Goal: Task Accomplishment & Management: Manage account settings

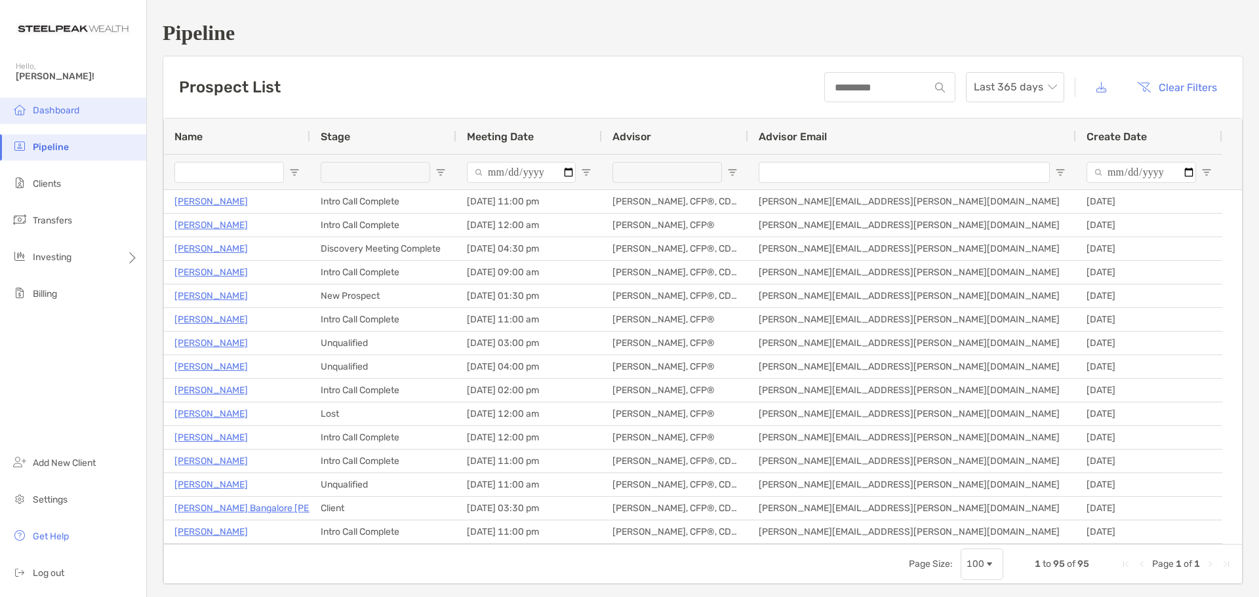
click at [59, 107] on span "Dashboard" at bounding box center [56, 110] width 47 height 11
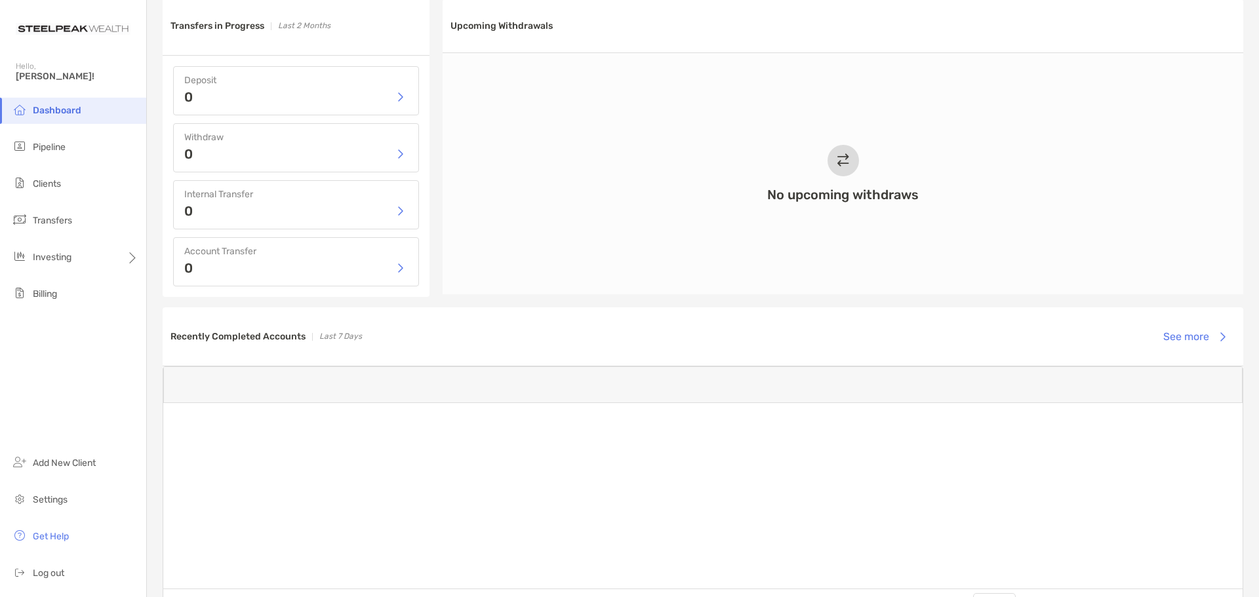
scroll to position [607, 0]
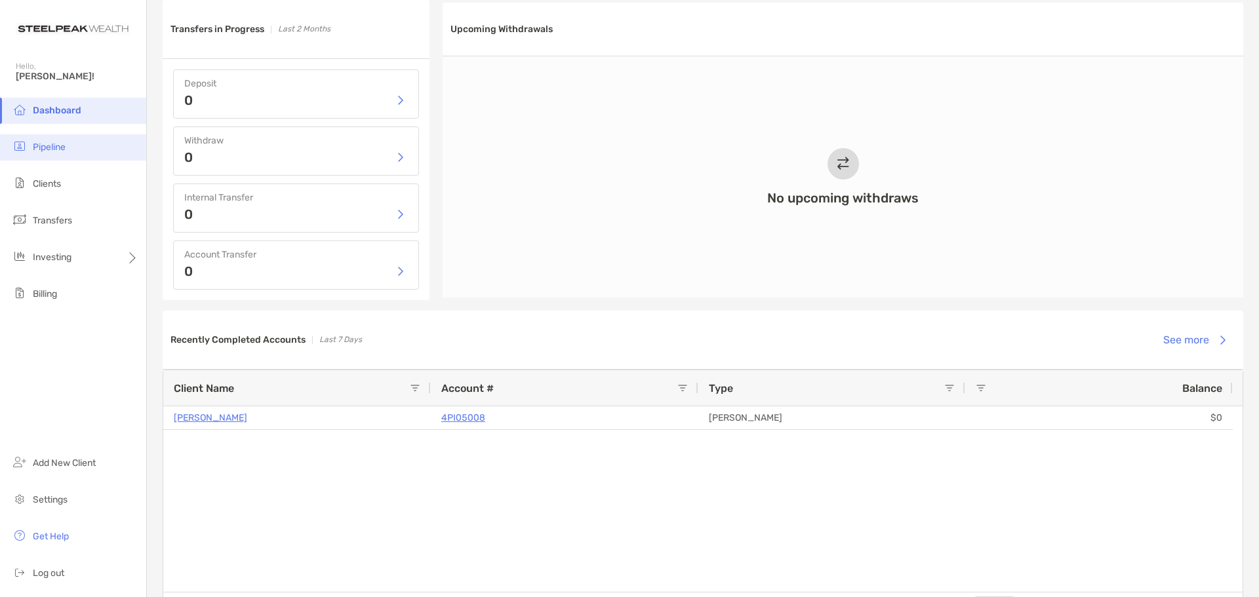
click at [79, 143] on li "Pipeline" at bounding box center [73, 147] width 146 height 26
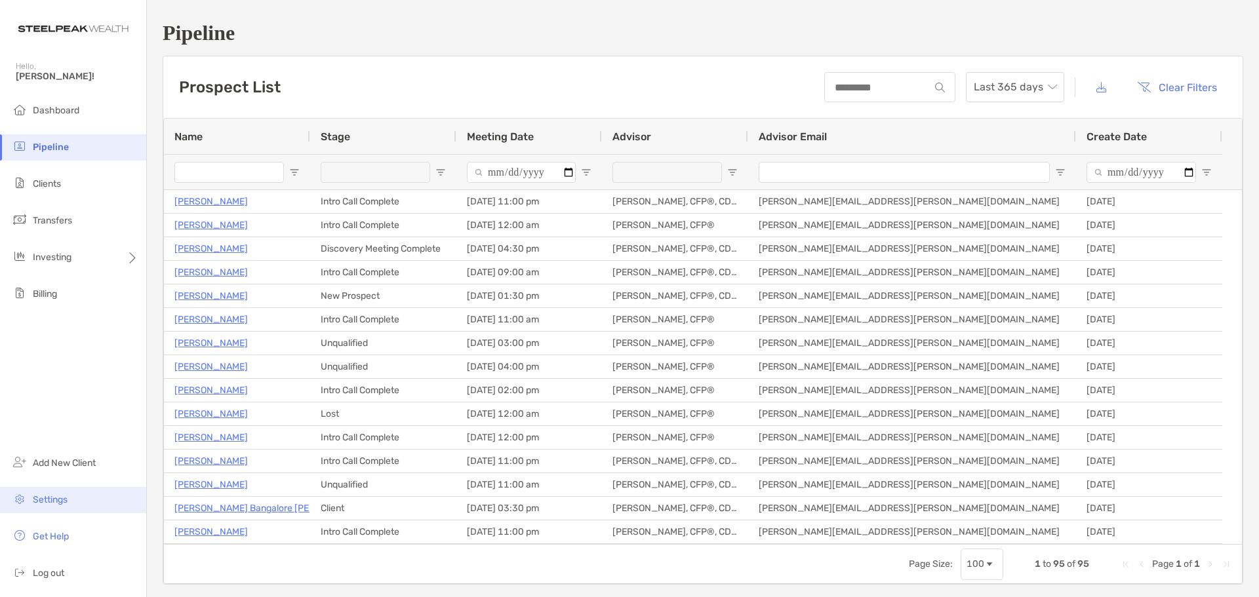
click at [62, 495] on span "Settings" at bounding box center [50, 499] width 35 height 11
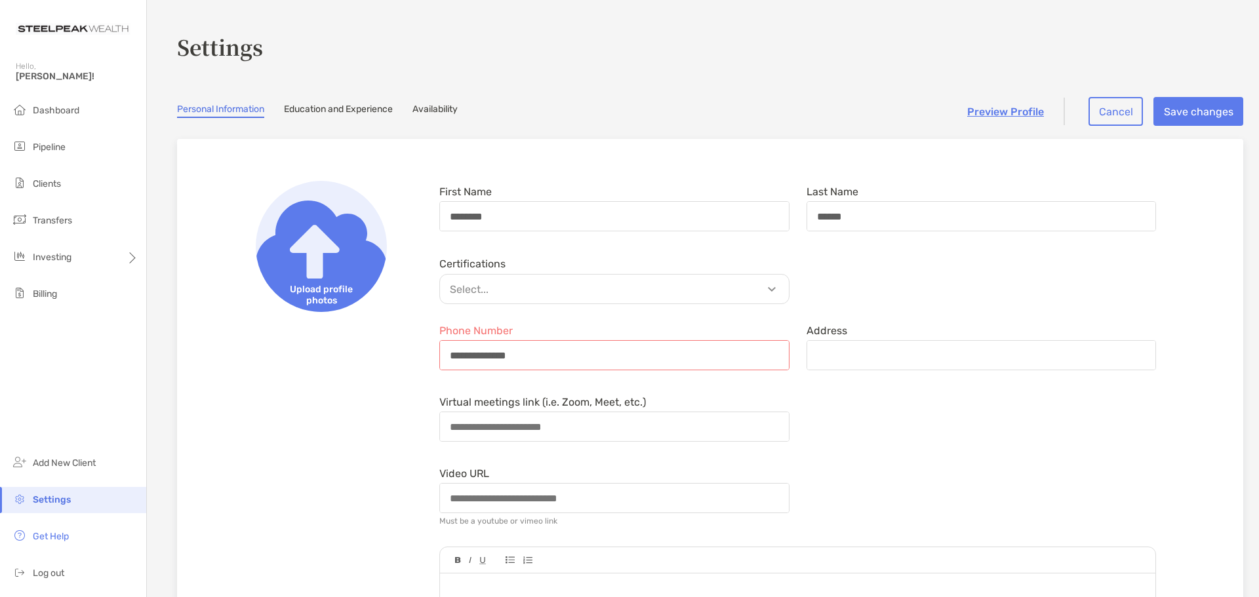
click at [353, 107] on link "Education and Experience" at bounding box center [338, 111] width 109 height 14
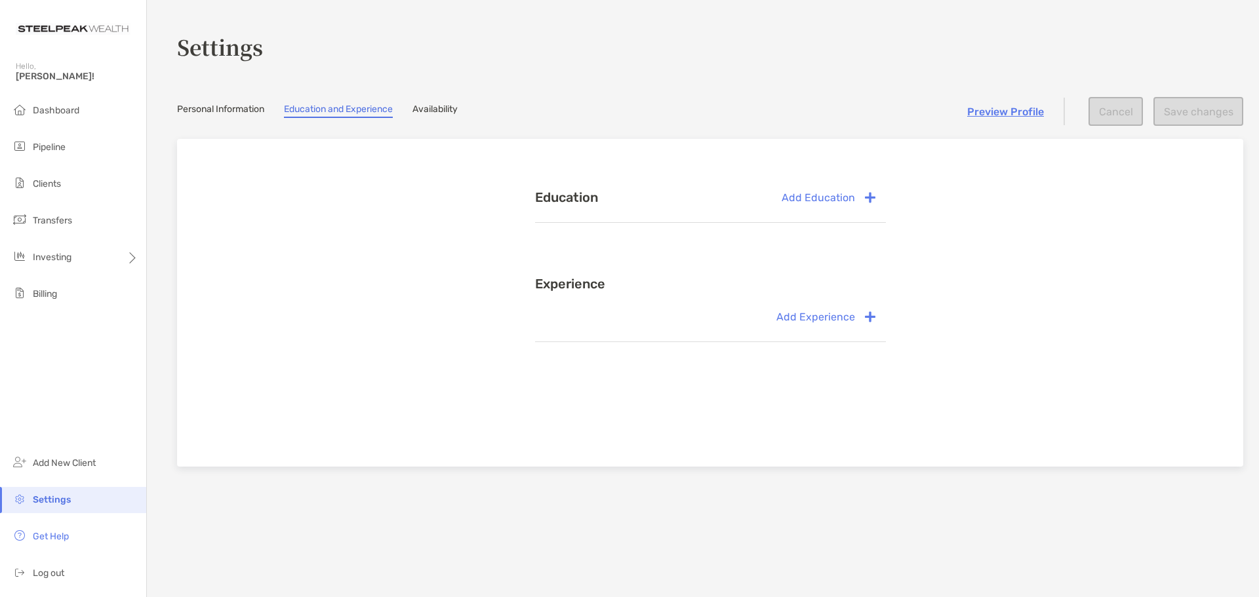
click at [453, 106] on link "Availability" at bounding box center [434, 111] width 45 height 14
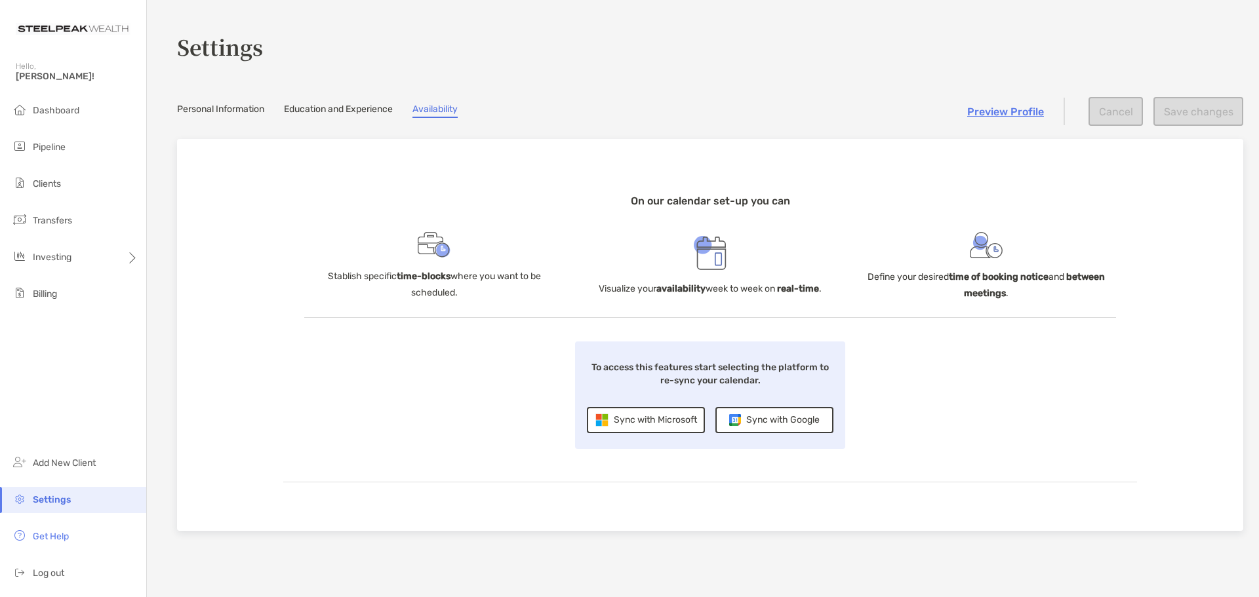
click at [218, 104] on link "Personal Information" at bounding box center [220, 111] width 87 height 14
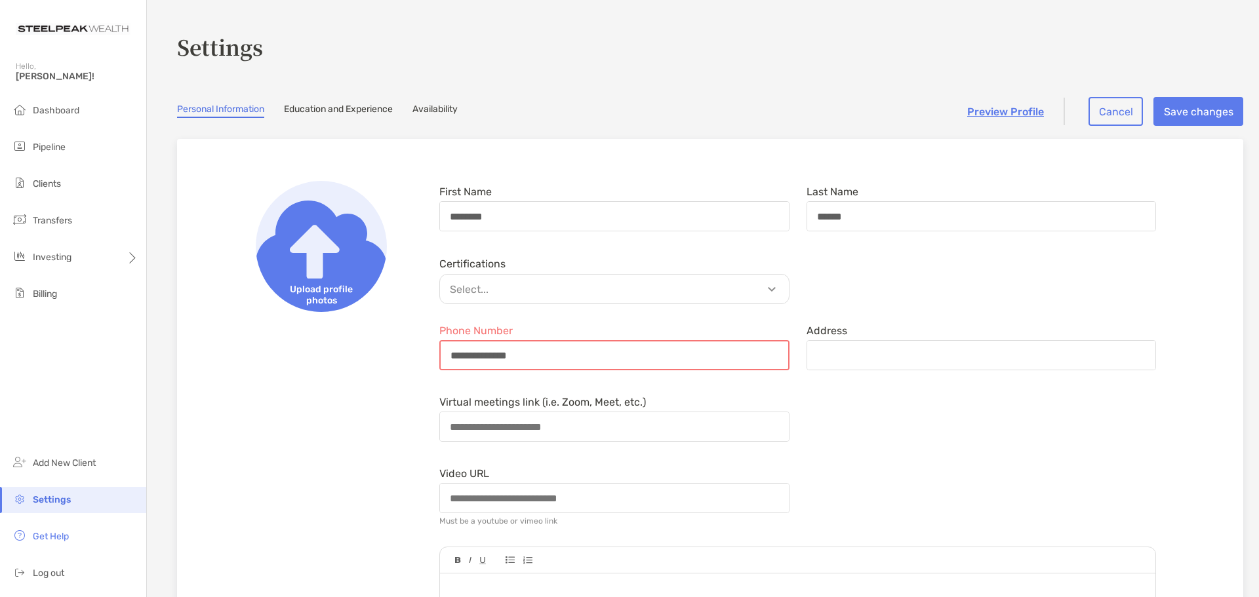
click at [488, 369] on div "**********" at bounding box center [614, 355] width 350 height 30
drag, startPoint x: 529, startPoint y: 350, endPoint x: 377, endPoint y: 355, distance: 152.2
type input "**********"
click at [1200, 111] on button "Save changes" at bounding box center [1198, 111] width 90 height 29
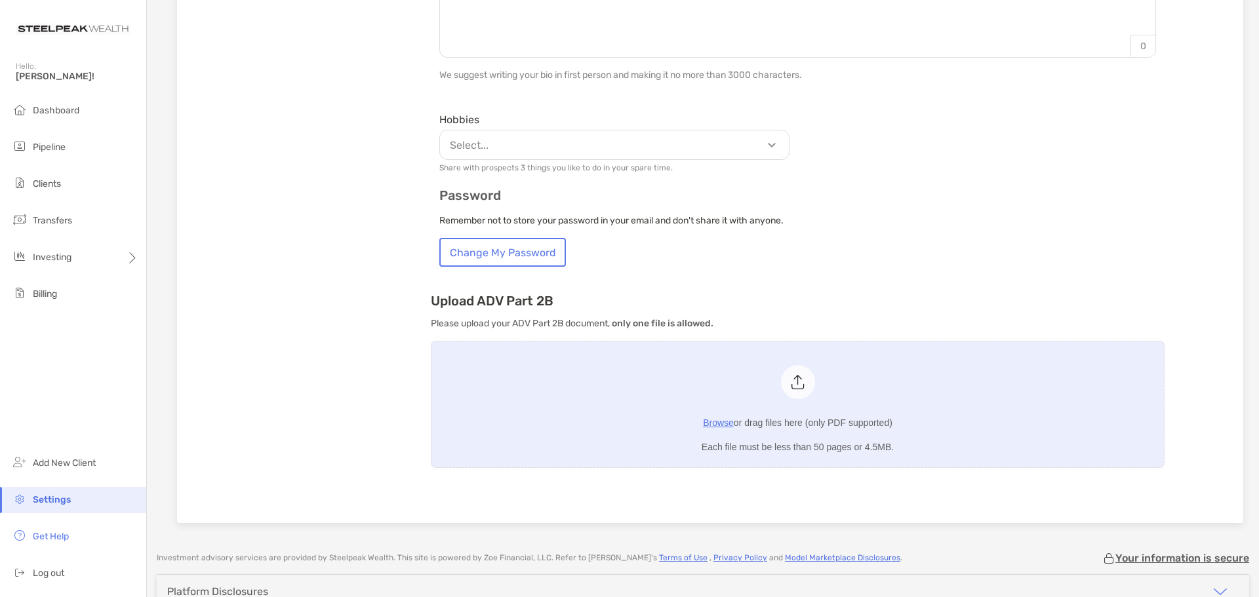
scroll to position [727, 0]
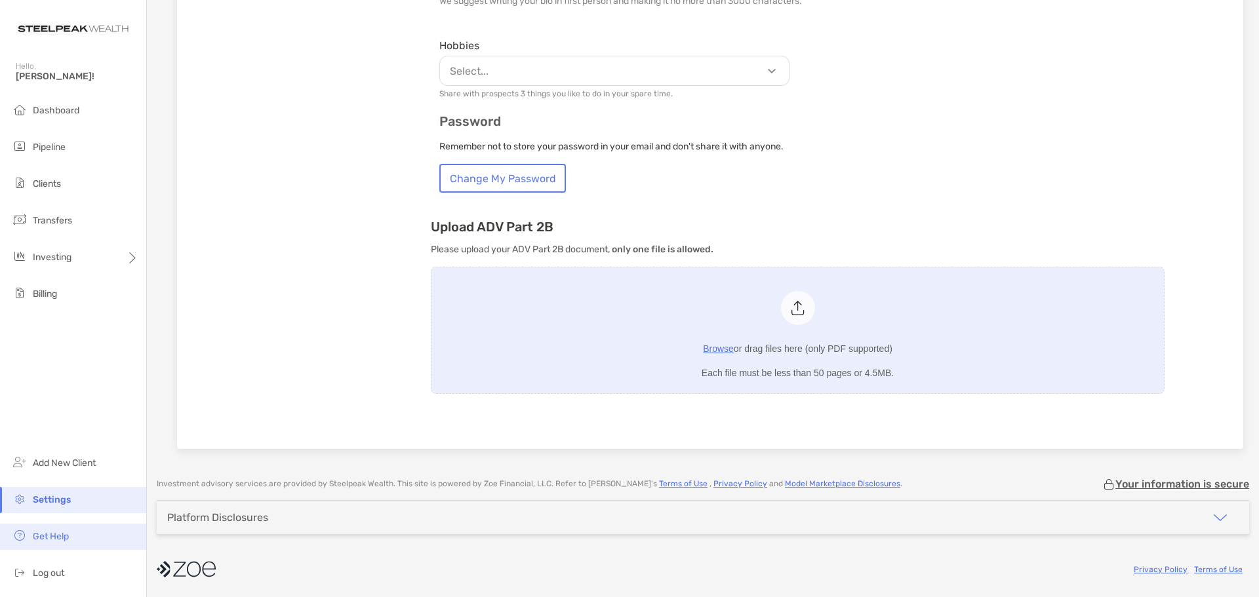
click at [54, 538] on span "Get Help" at bounding box center [51, 536] width 36 height 11
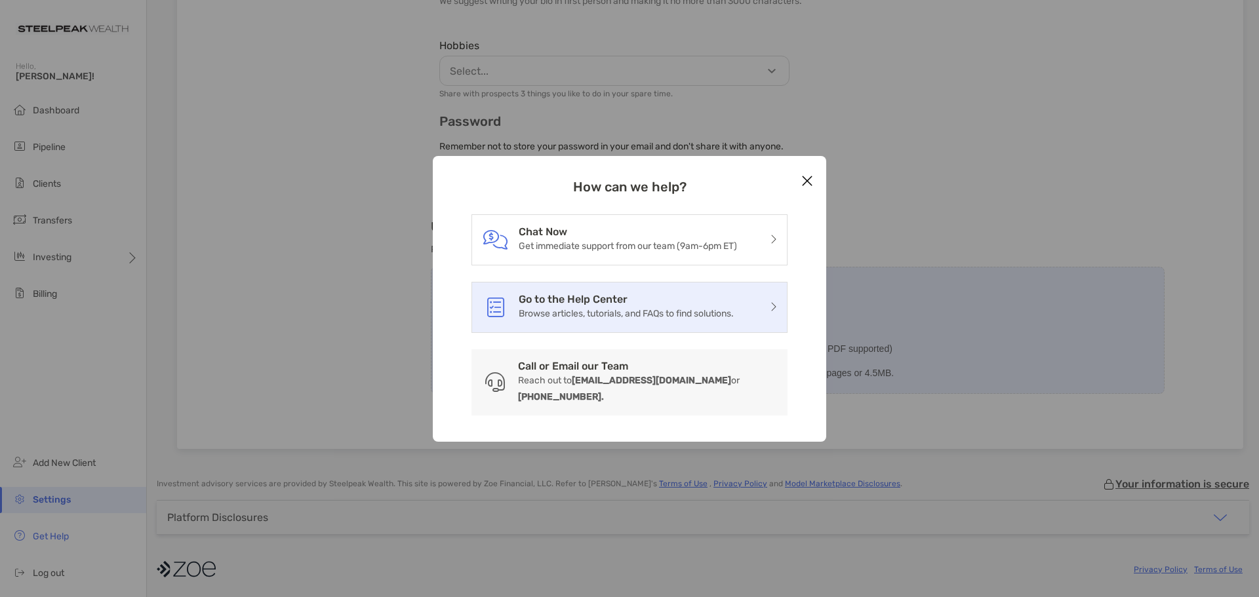
click at [629, 306] on h3 "Go to the Help Center" at bounding box center [626, 299] width 215 height 12
